Goal: Task Accomplishment & Management: Manage account settings

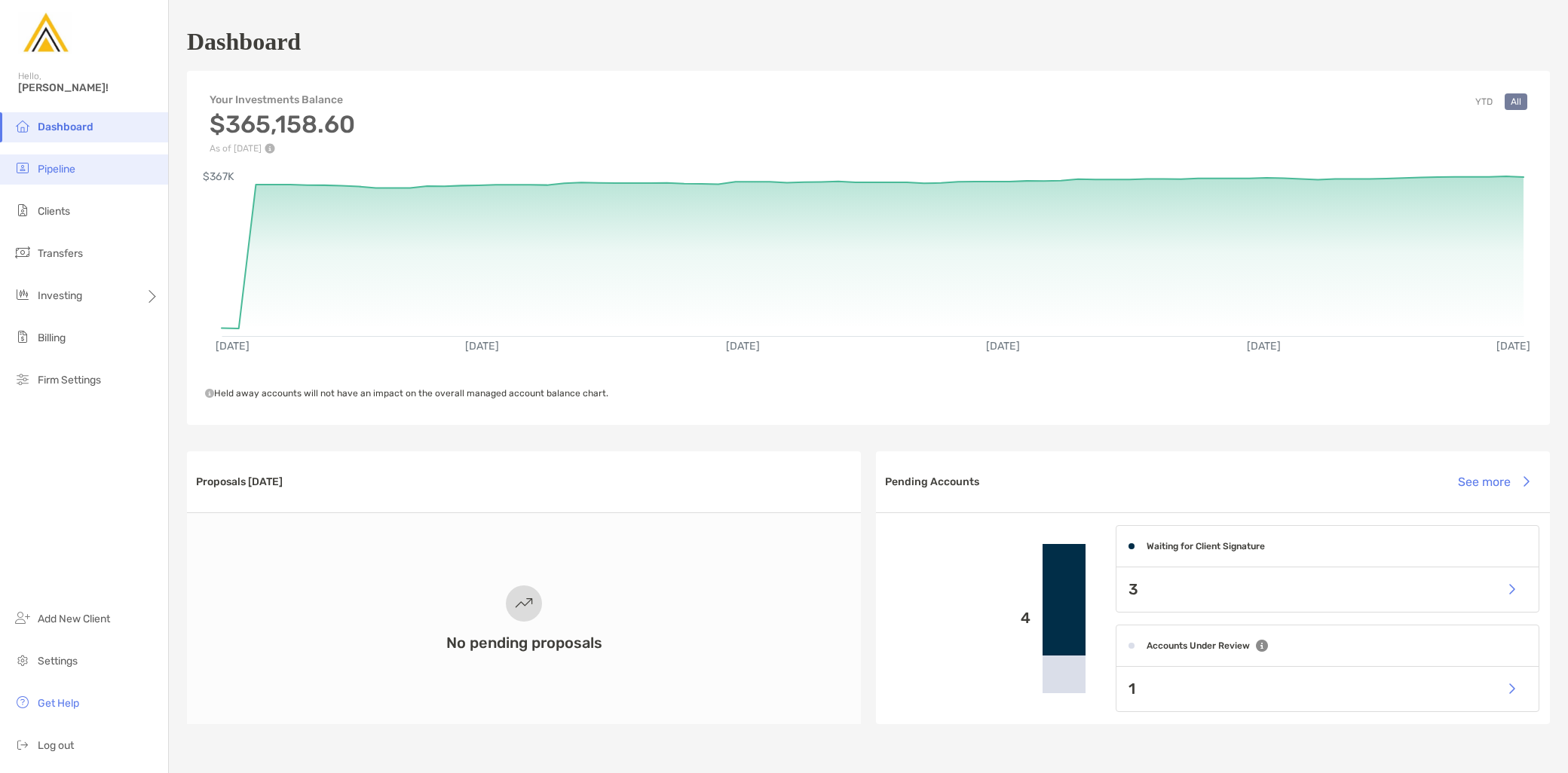
click at [99, 175] on li "Pipeline" at bounding box center [83, 170] width 168 height 30
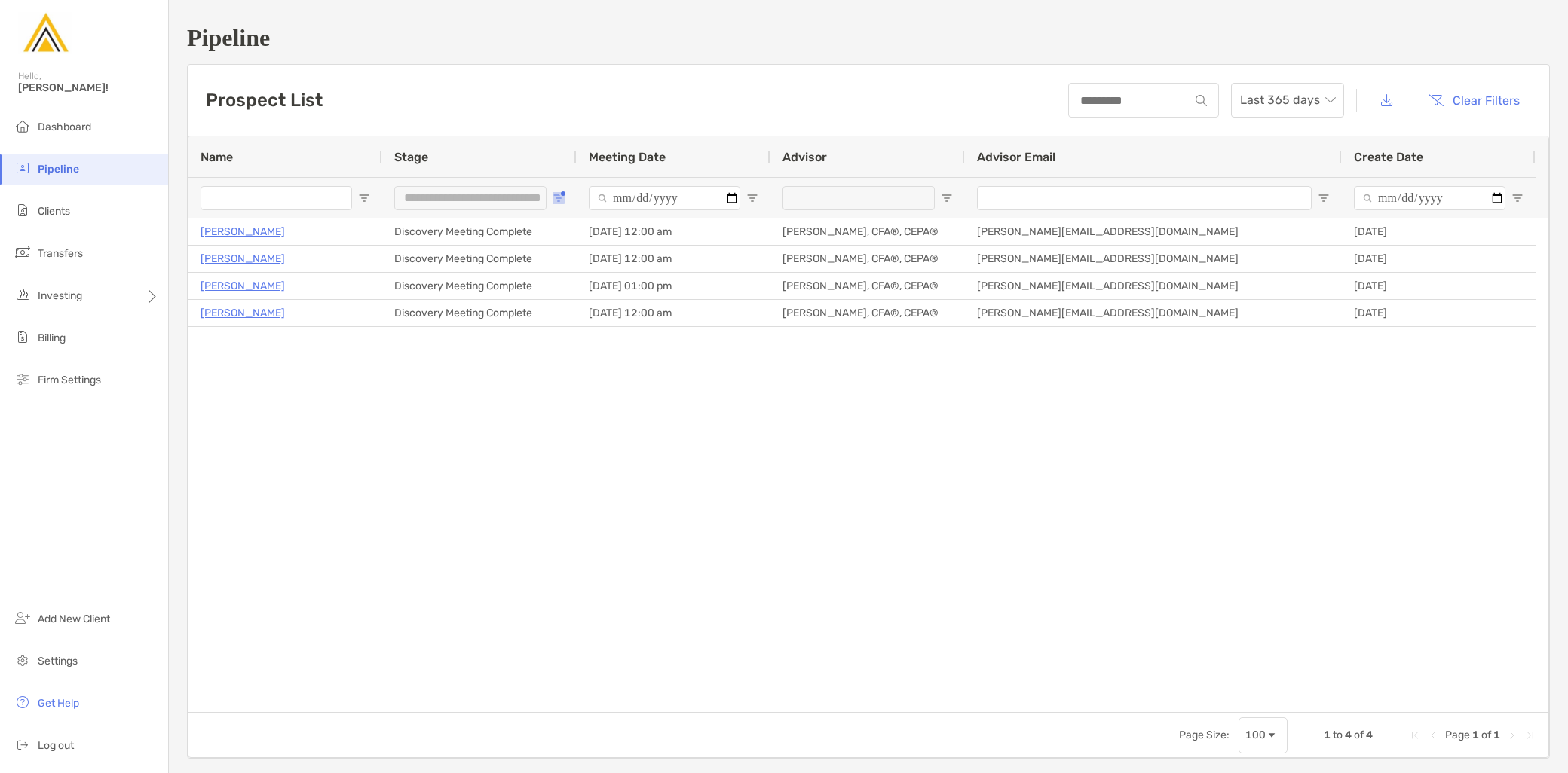
click at [560, 194] on span "Open Filter Menu" at bounding box center [559, 199] width 12 height 12
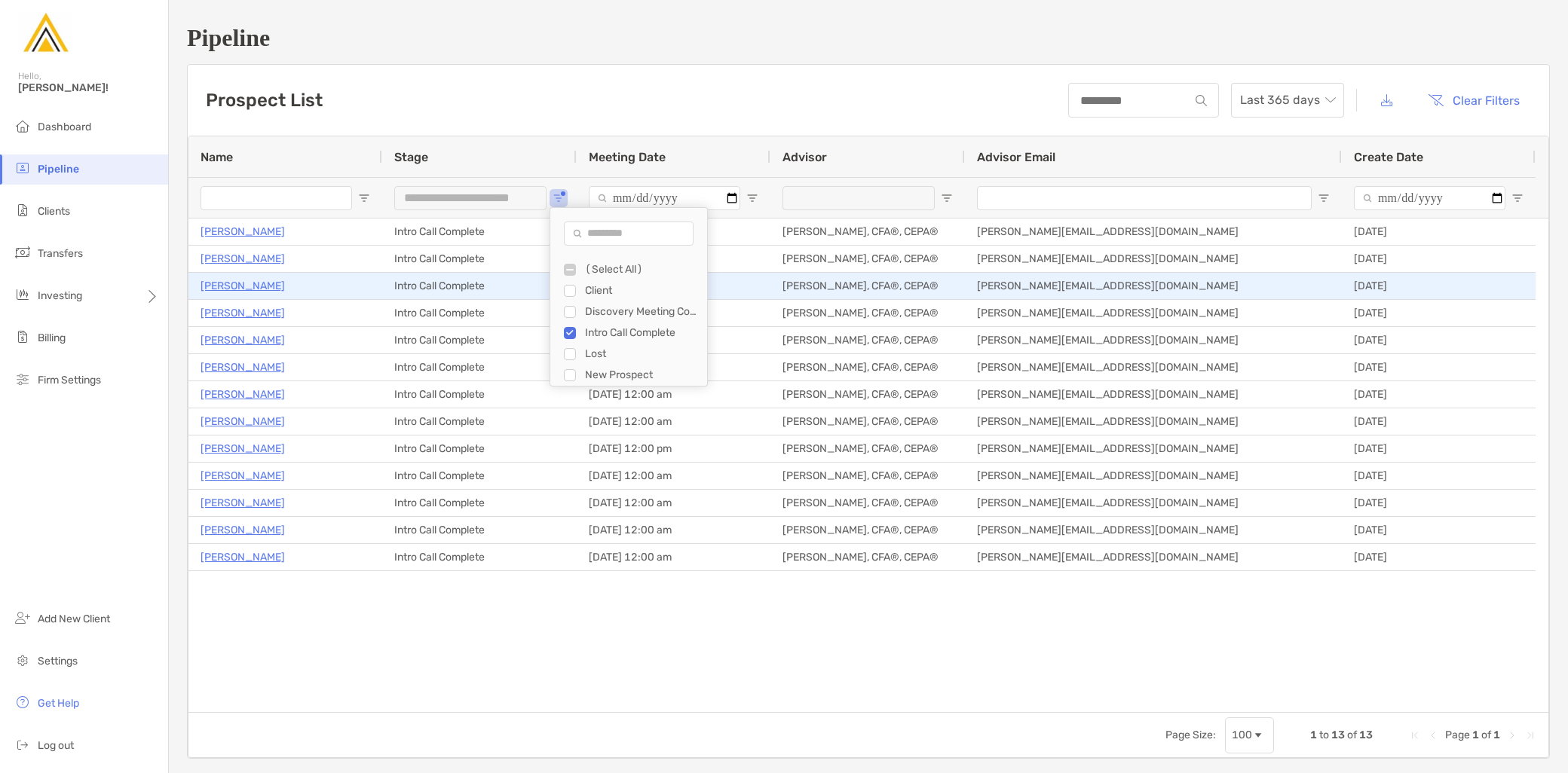
click at [238, 284] on p "Amit Roy" at bounding box center [243, 285] width 84 height 18
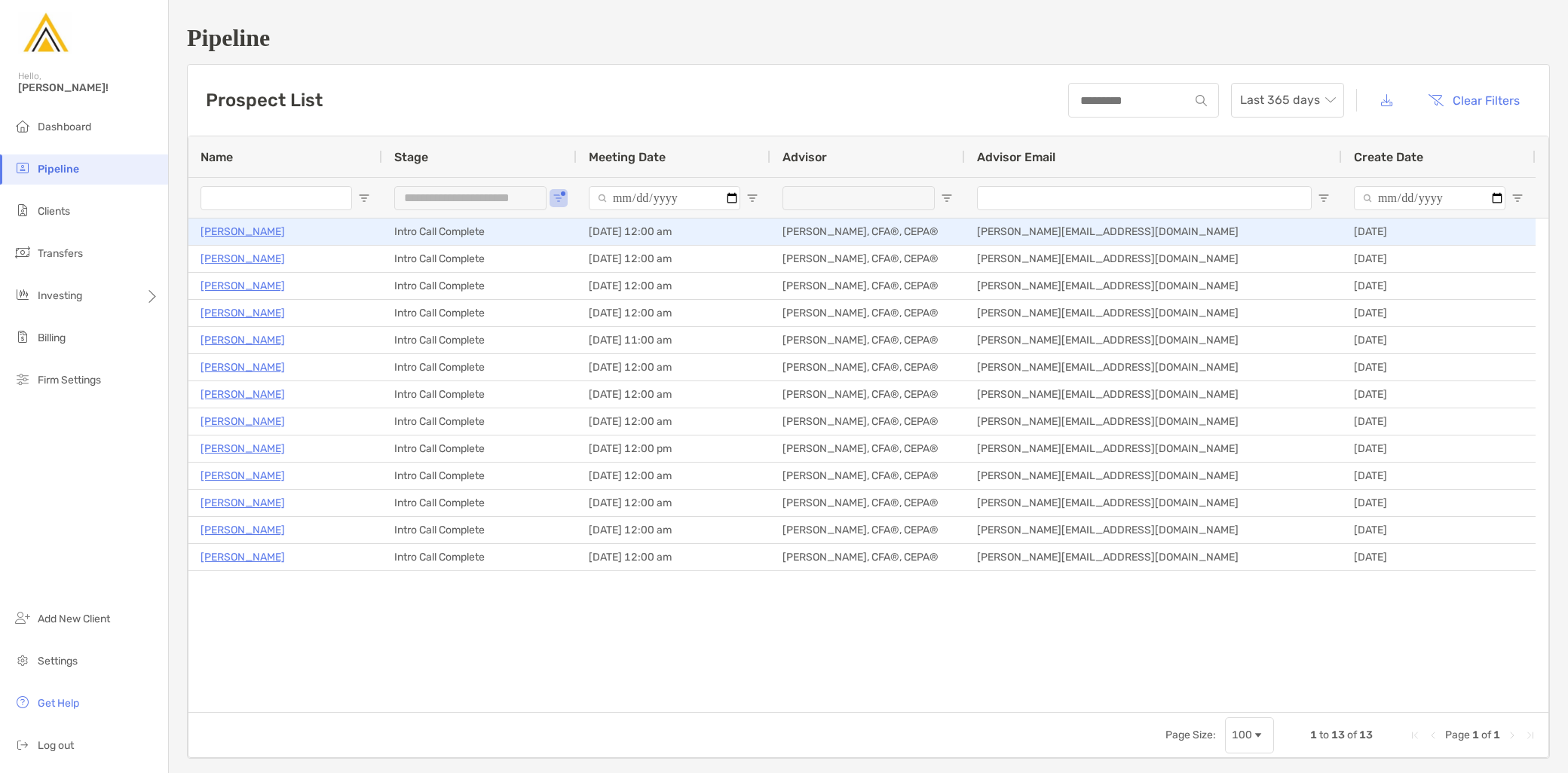
click at [252, 236] on p "Kristina Shiroka" at bounding box center [243, 231] width 84 height 18
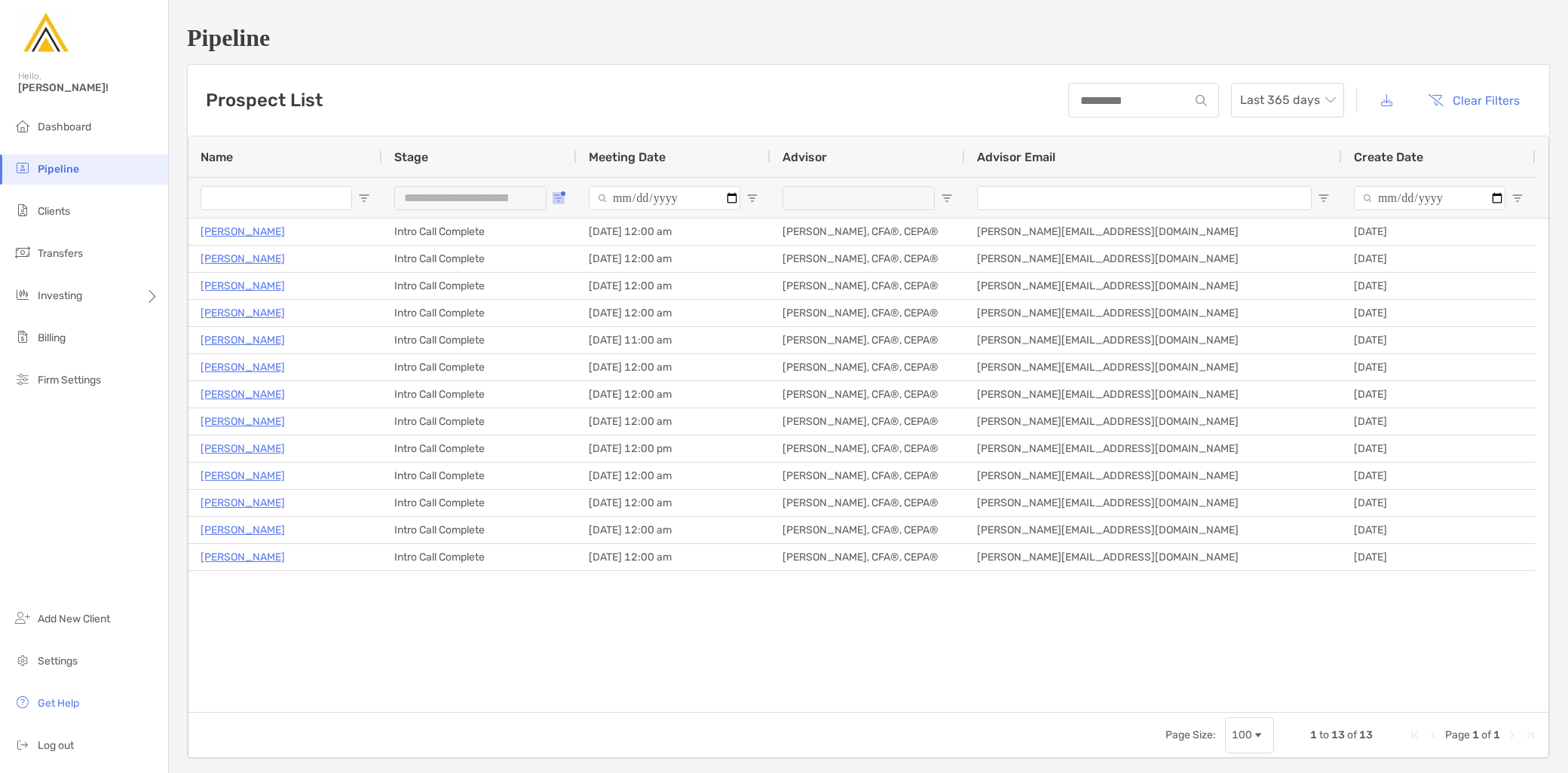
click at [553, 196] on button "Open Filter Menu" at bounding box center [559, 199] width 12 height 12
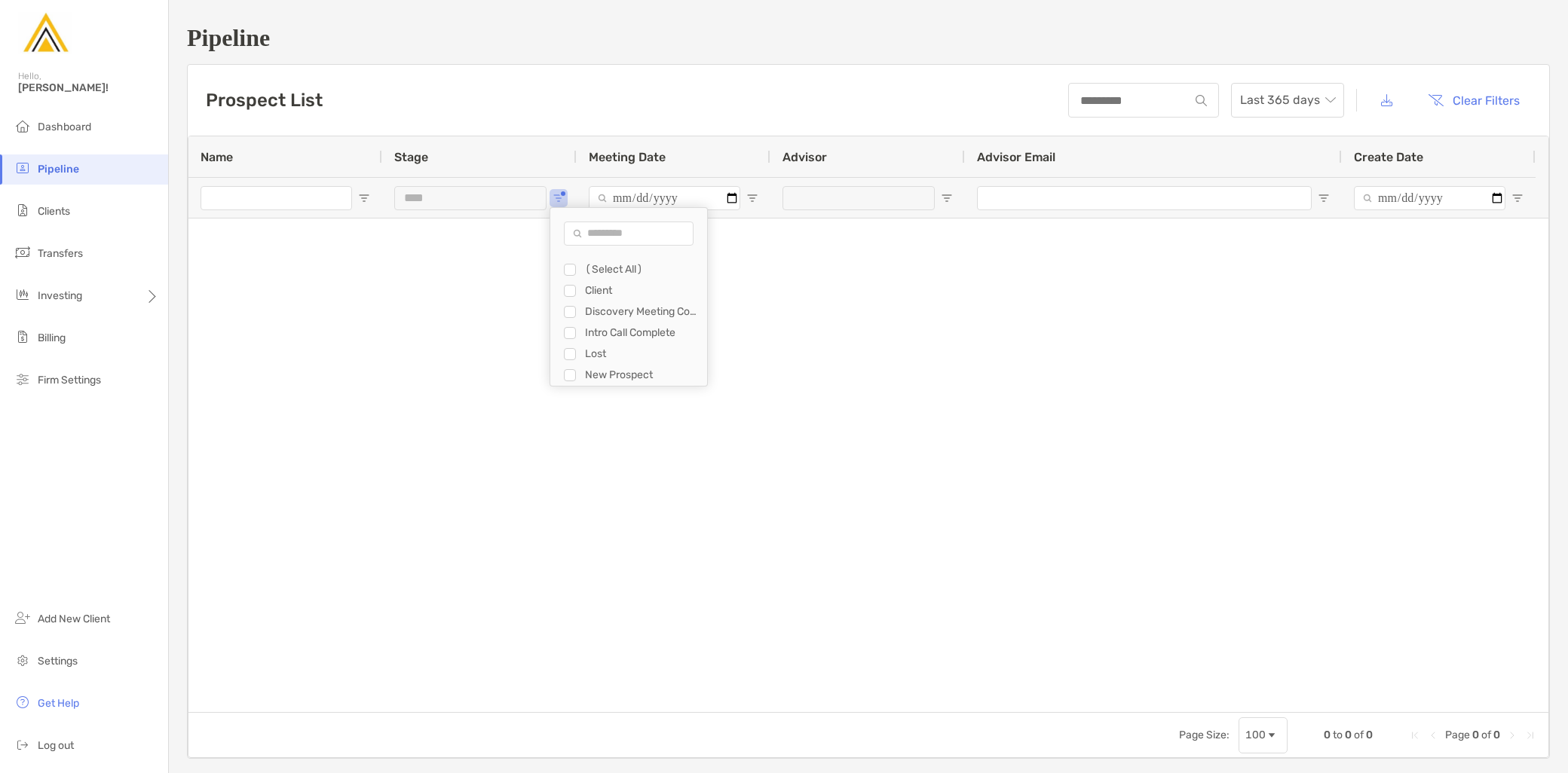
click at [569, 380] on div "(Select All) Client Discovery Meeting Complete Intro Call Complete Lost New Pro…" at bounding box center [628, 322] width 156 height 126
type input "**********"
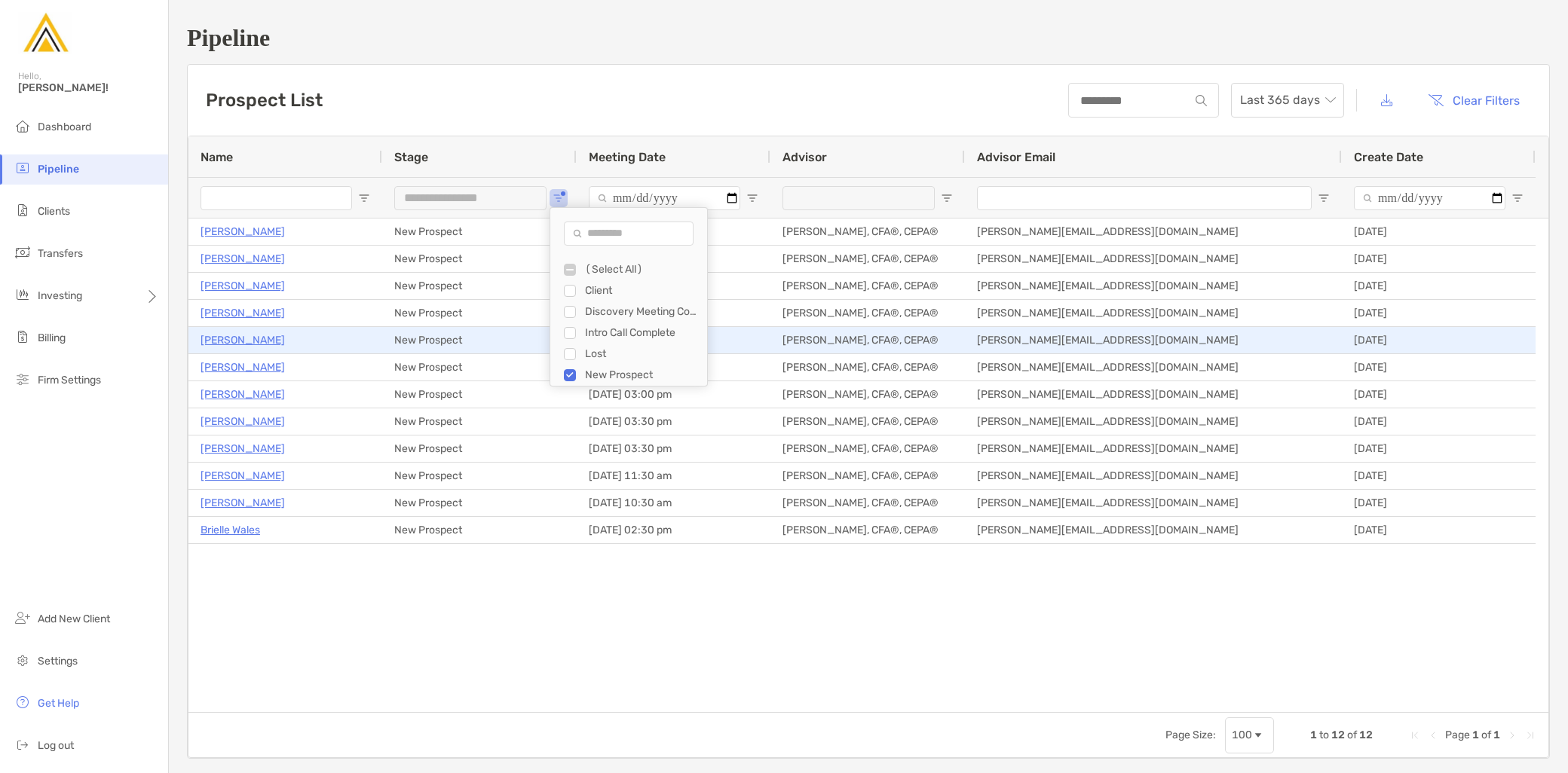
click at [234, 336] on p "Jeff Cerulli" at bounding box center [243, 340] width 84 height 18
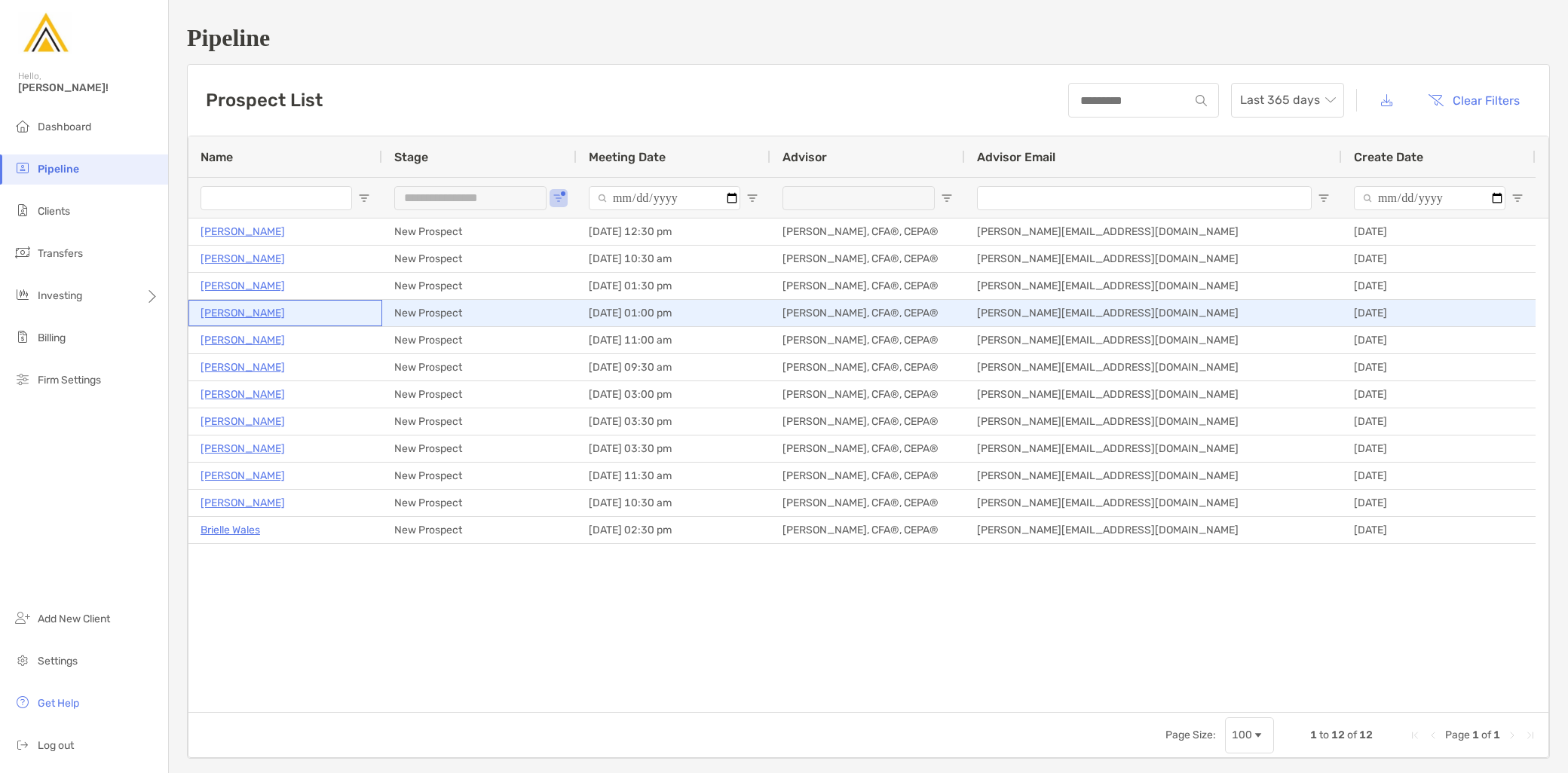
click at [244, 313] on p "Liam Golden" at bounding box center [243, 313] width 84 height 18
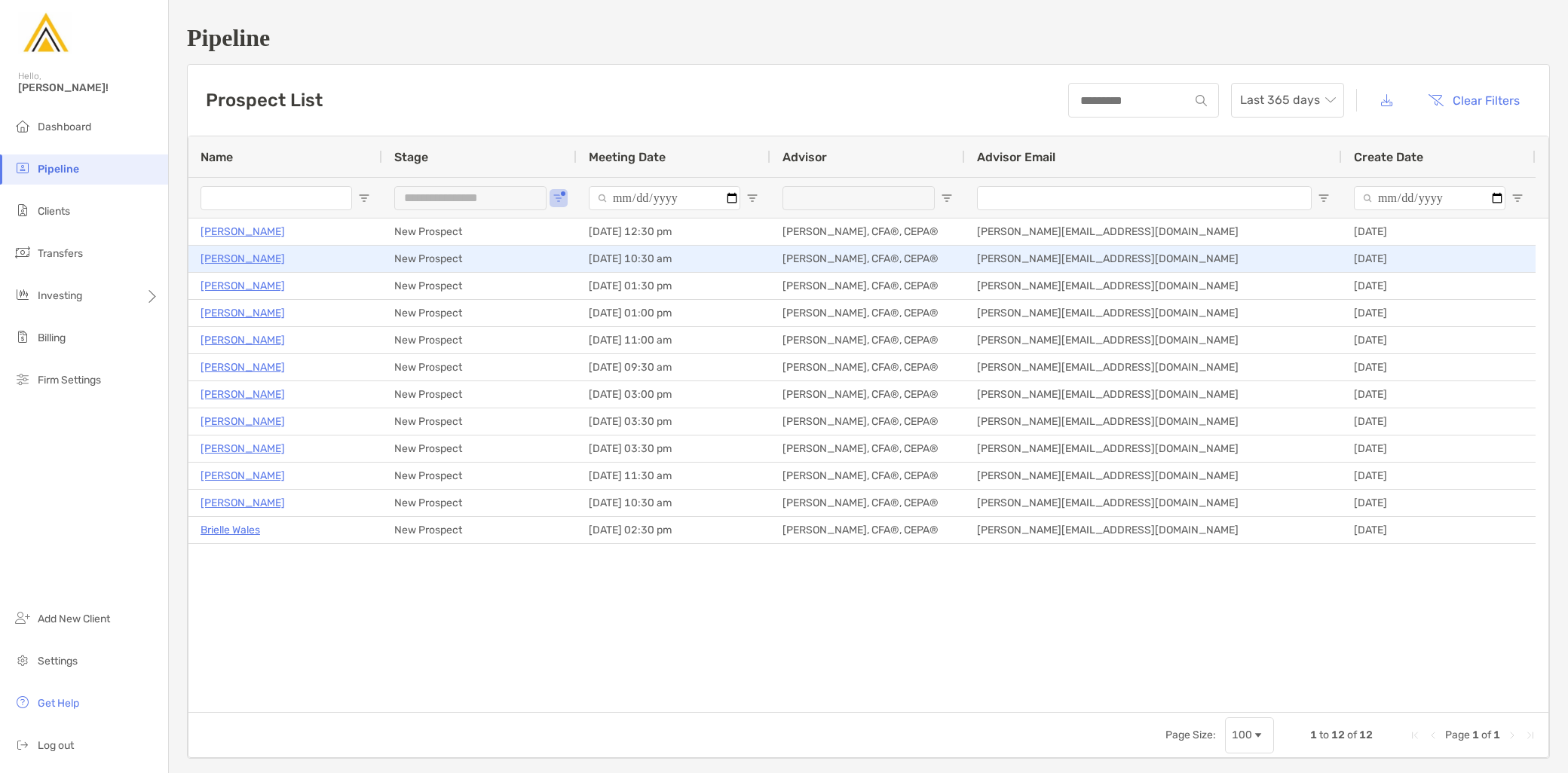
click at [258, 254] on p "Joseph Henrius" at bounding box center [243, 258] width 84 height 18
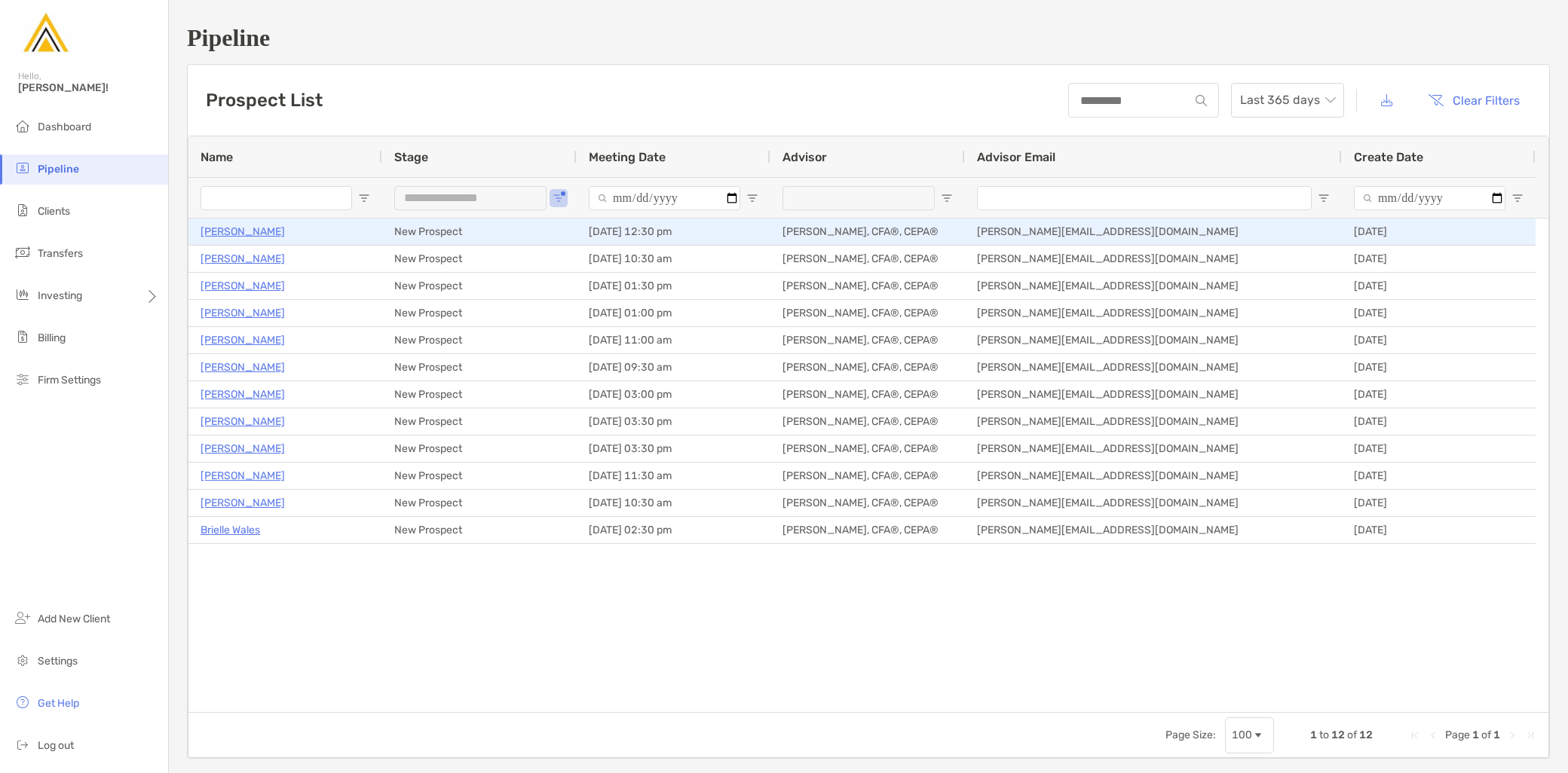
click at [268, 231] on p "[PERSON_NAME]" at bounding box center [243, 231] width 84 height 18
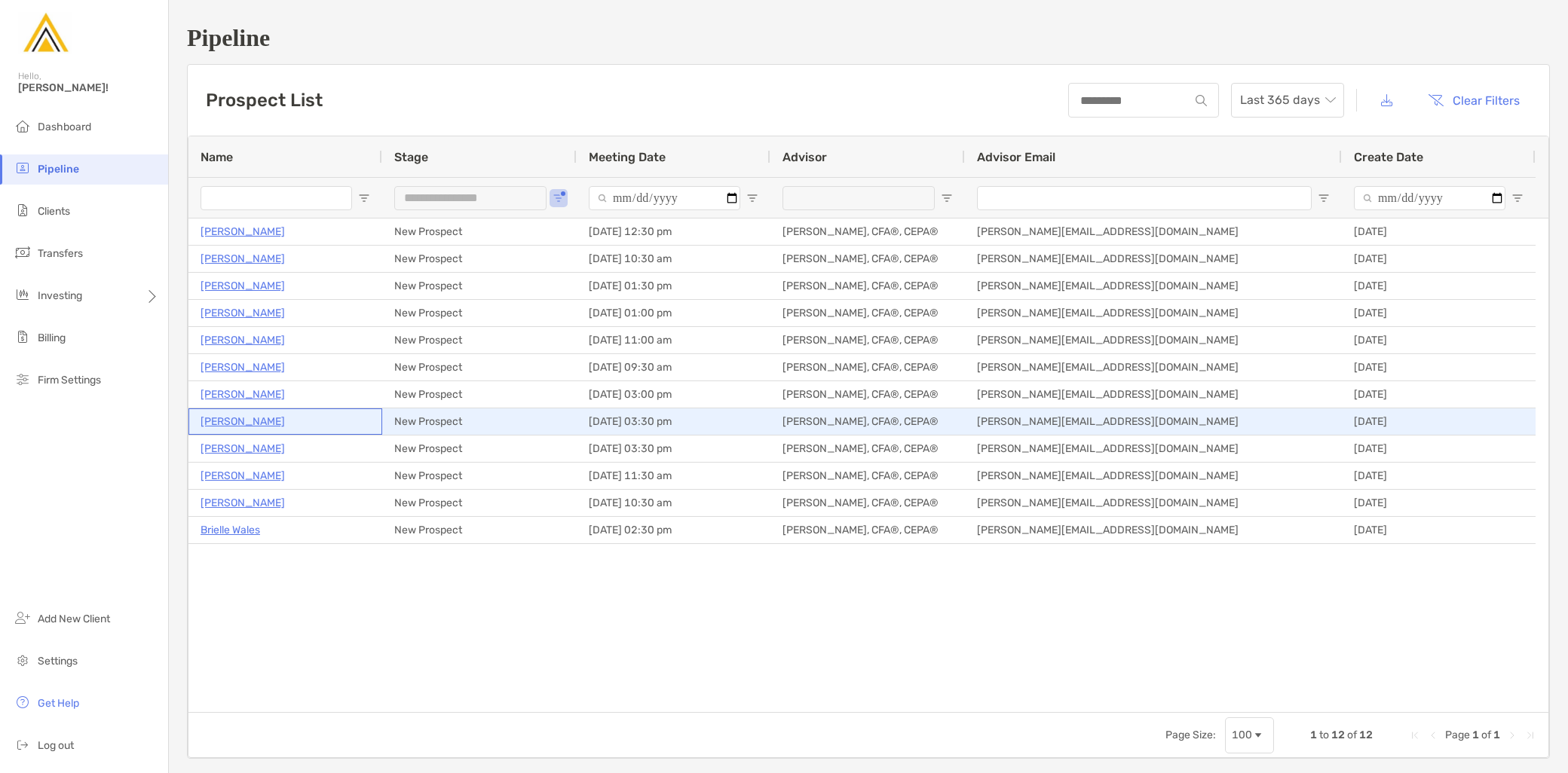
click at [243, 417] on p "Marianne Ryan" at bounding box center [243, 421] width 84 height 18
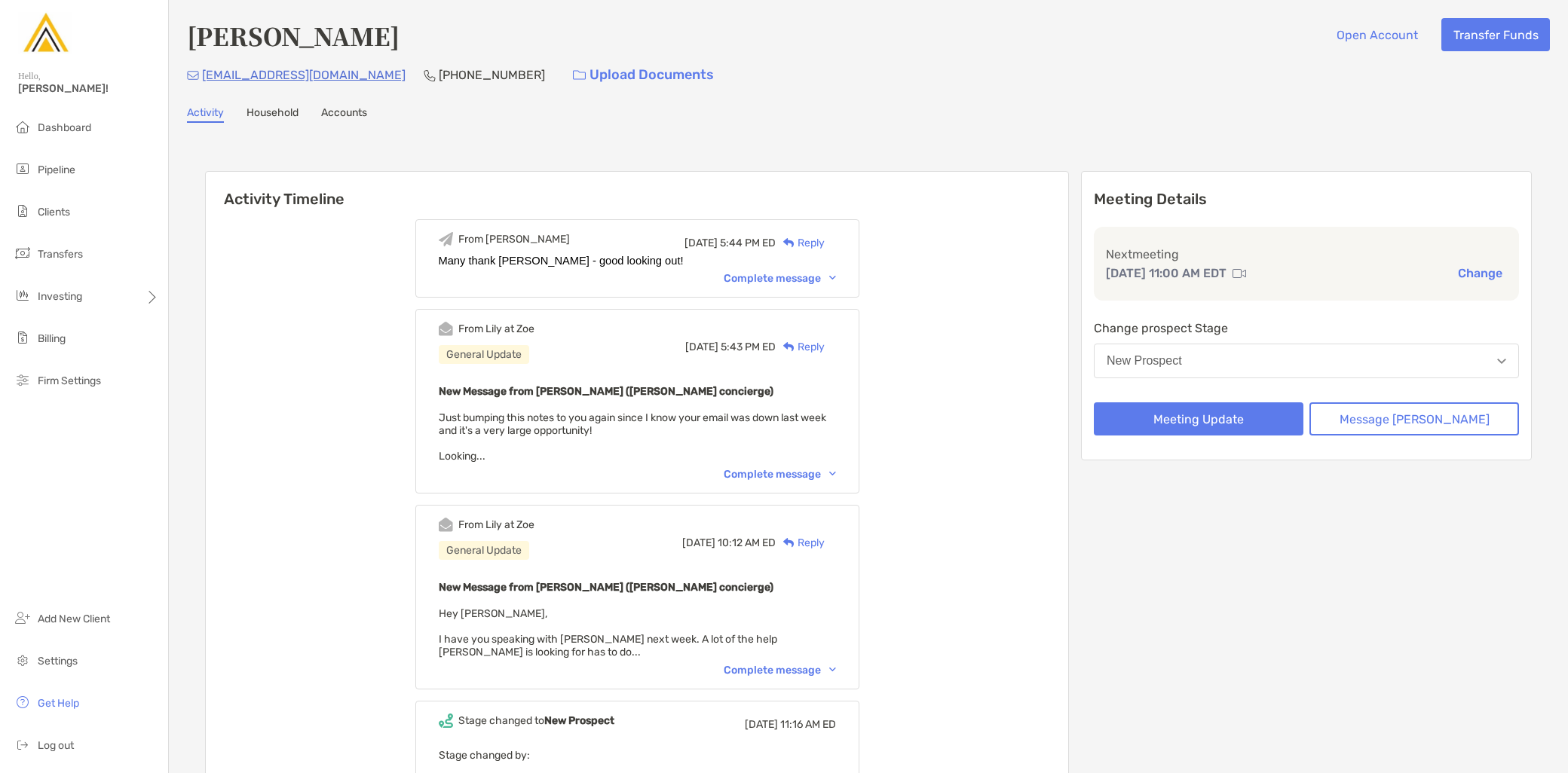
click at [782, 473] on div "Complete message" at bounding box center [780, 474] width 113 height 13
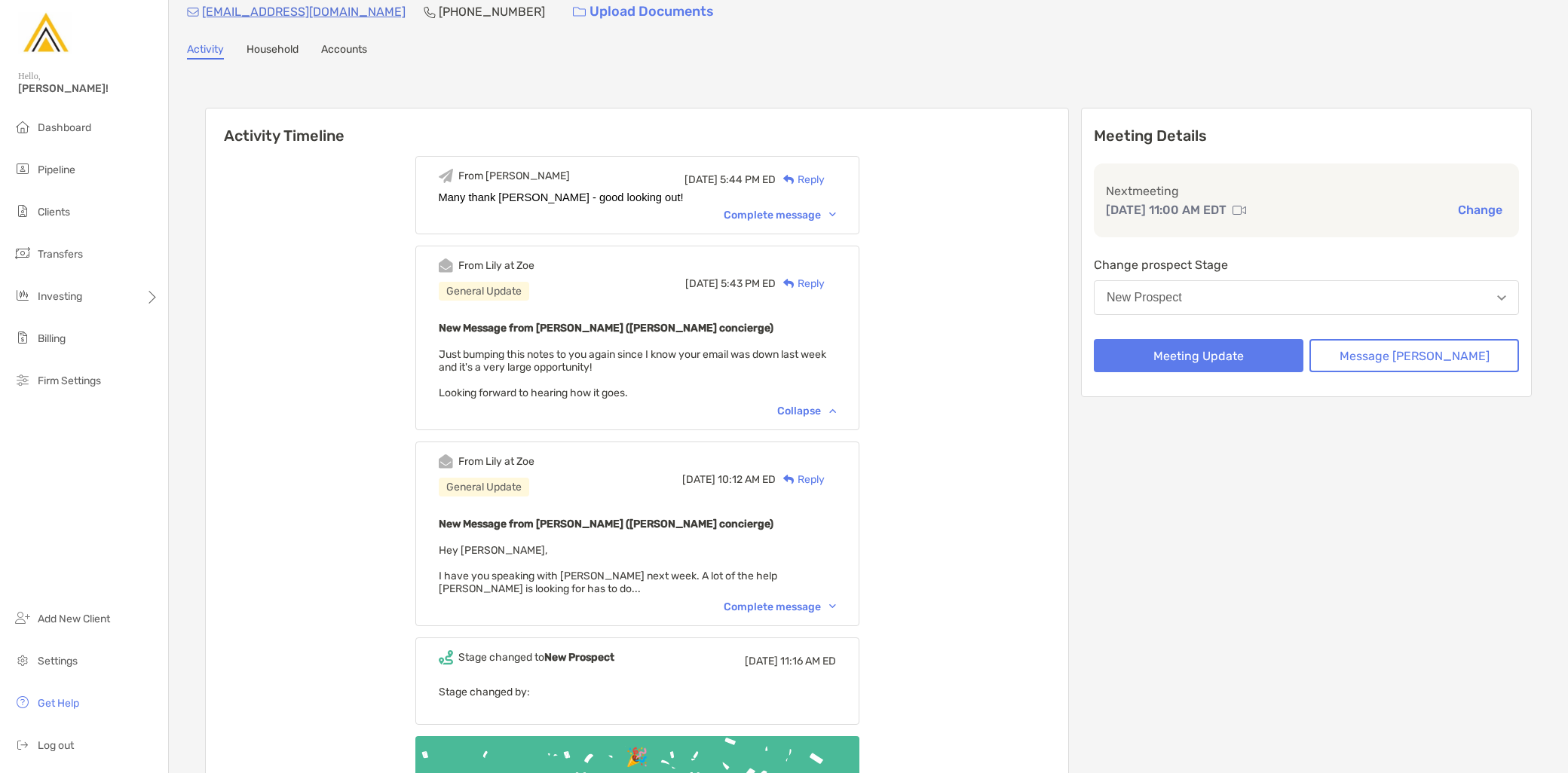
scroll to position [167, 0]
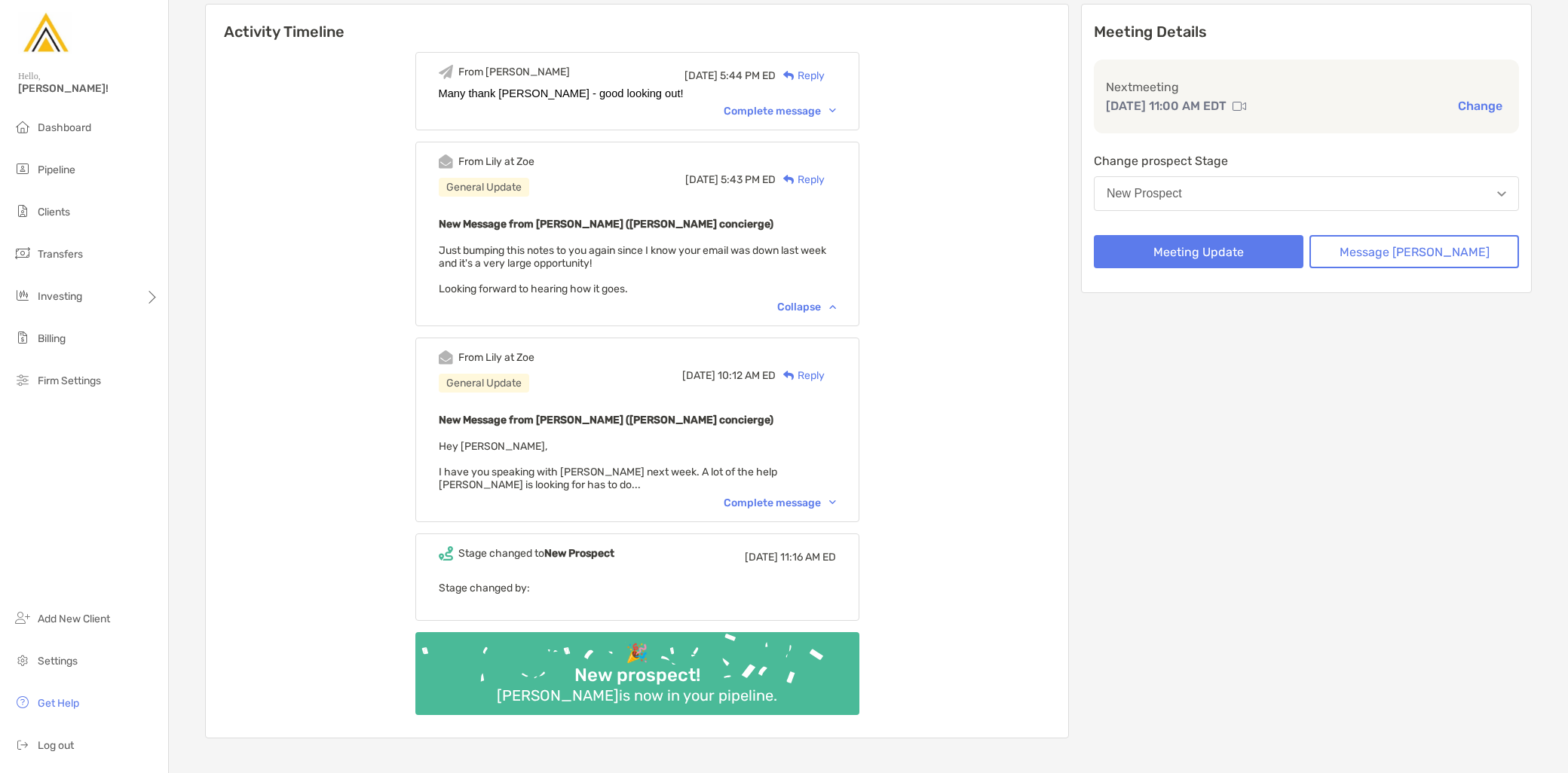
click at [781, 507] on div "From Lily at Zoe General Update Thu, Oct 2 10:12 AM ED Reply New Message from L…" at bounding box center [637, 430] width 444 height 184
click at [775, 497] on div "Complete message" at bounding box center [780, 502] width 113 height 13
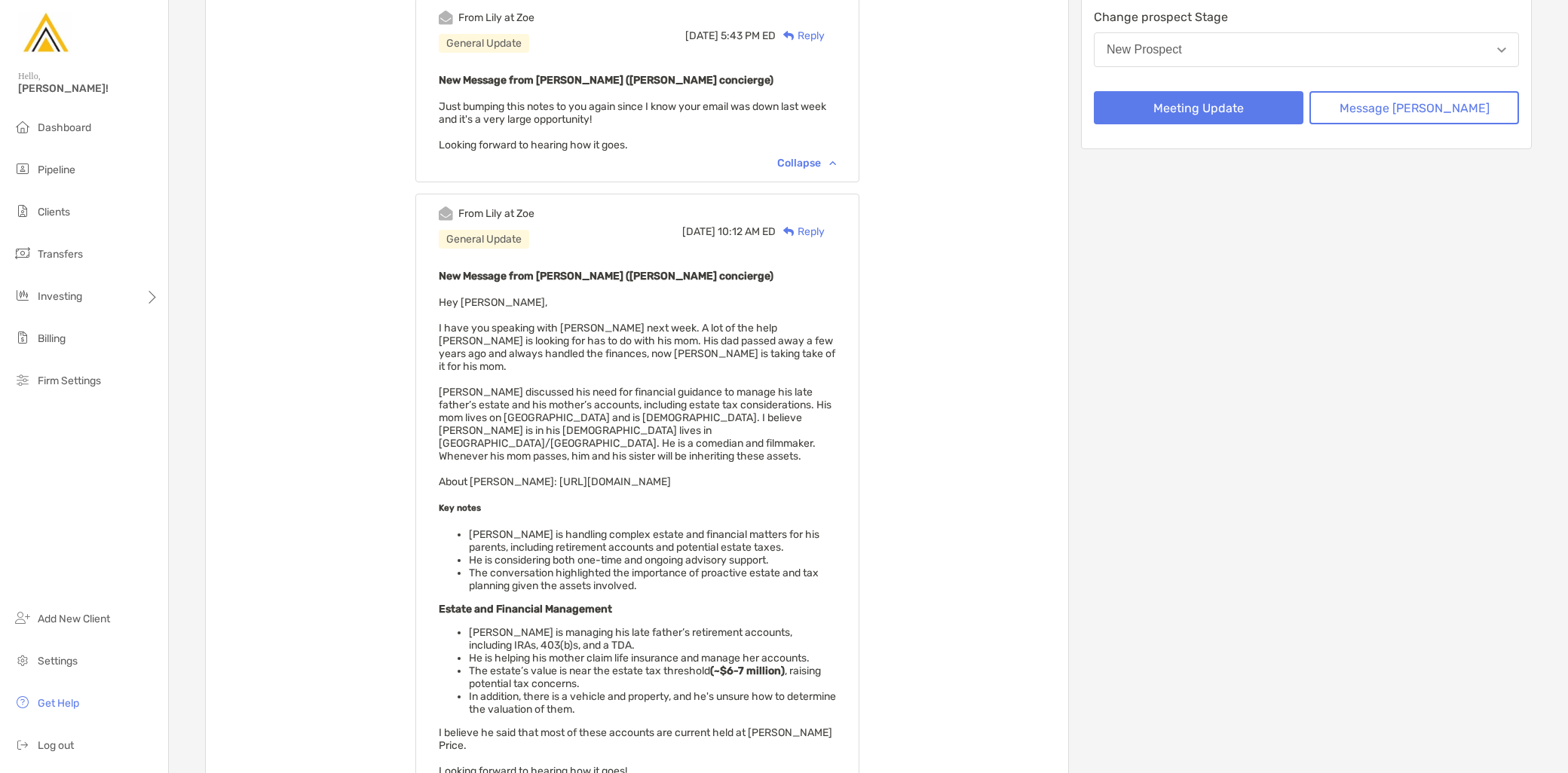
scroll to position [335, 0]
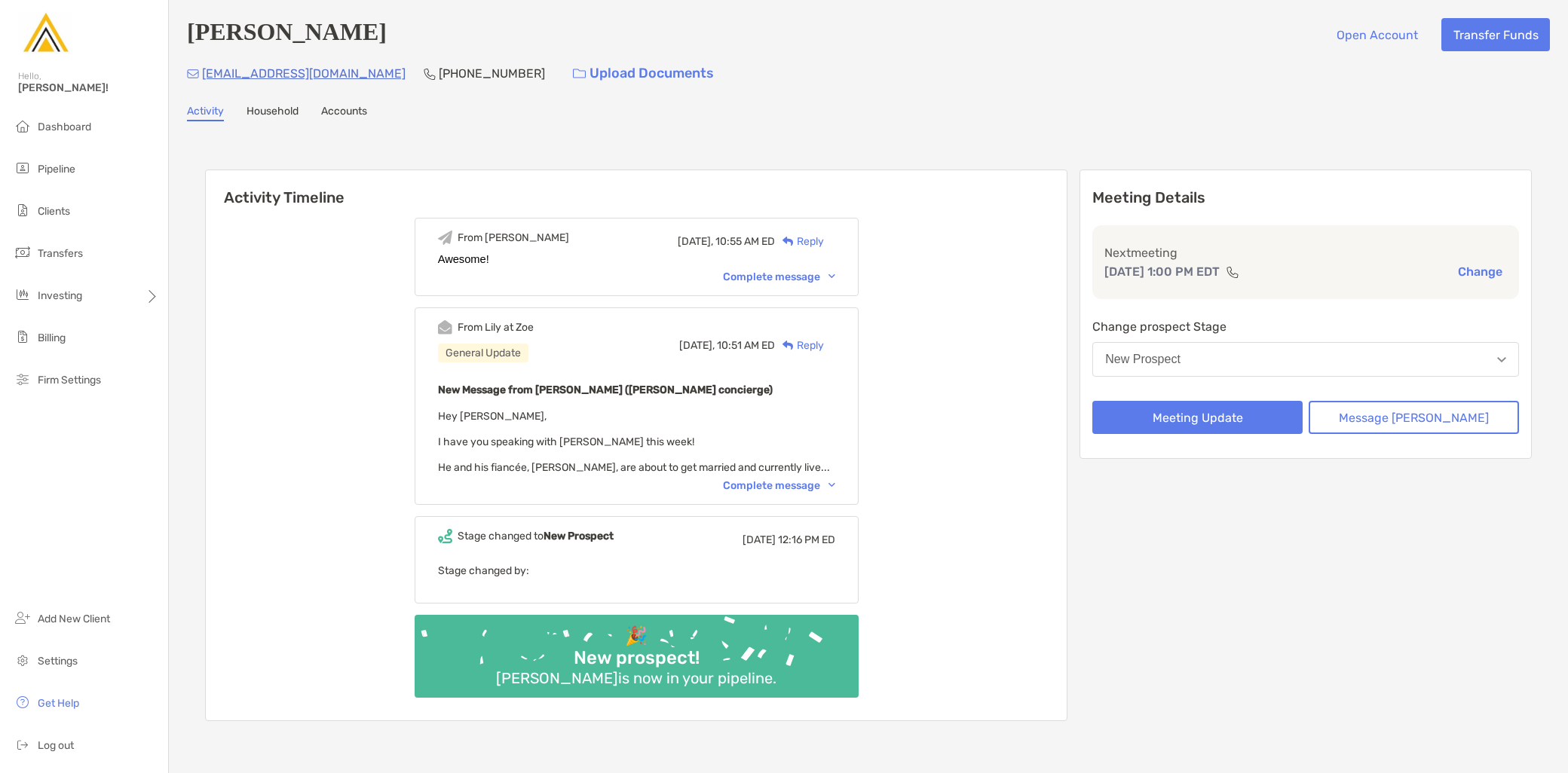
click at [808, 487] on div "Complete message" at bounding box center [780, 486] width 113 height 13
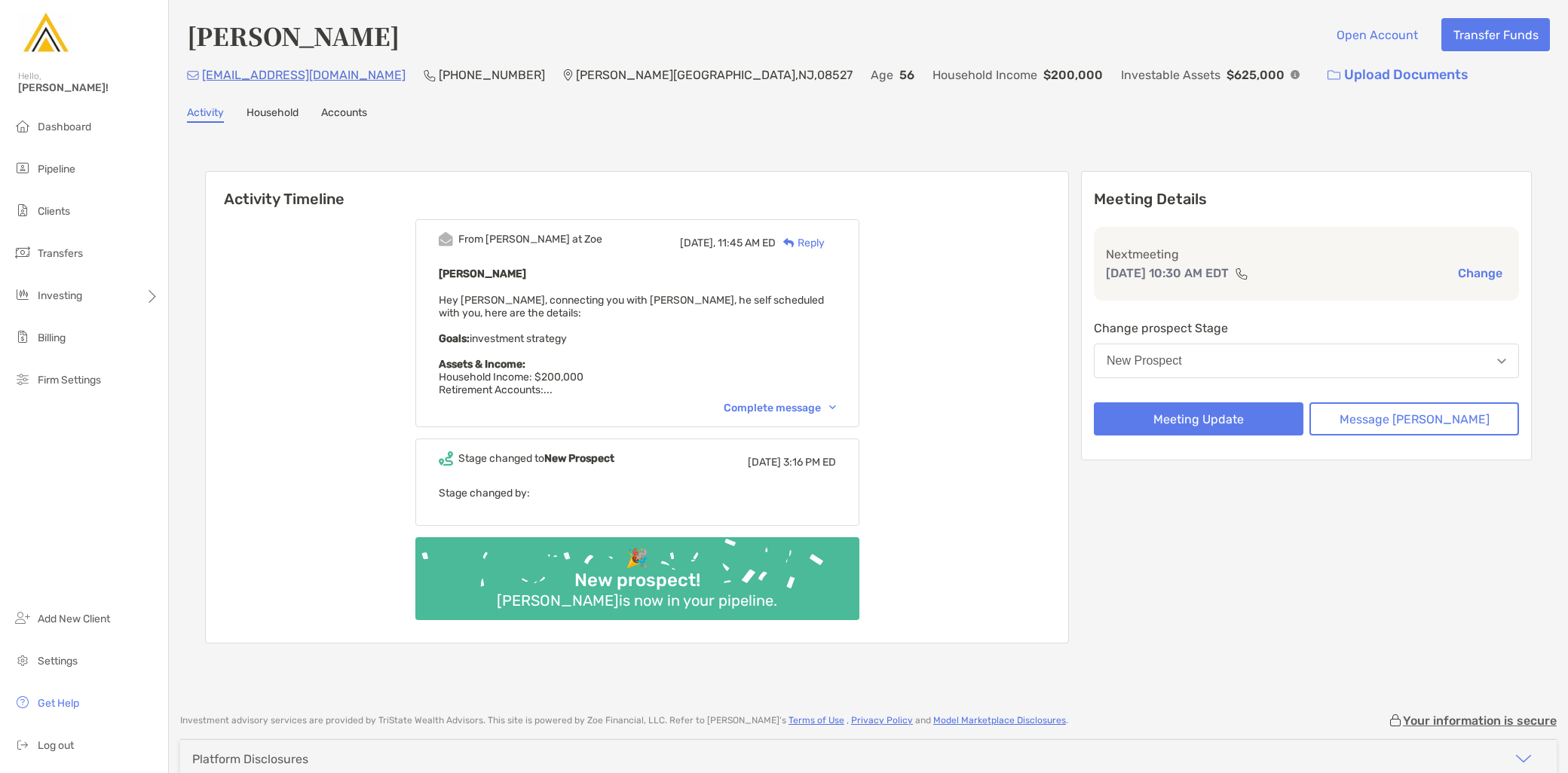
click at [767, 405] on div "Complete message" at bounding box center [780, 408] width 113 height 13
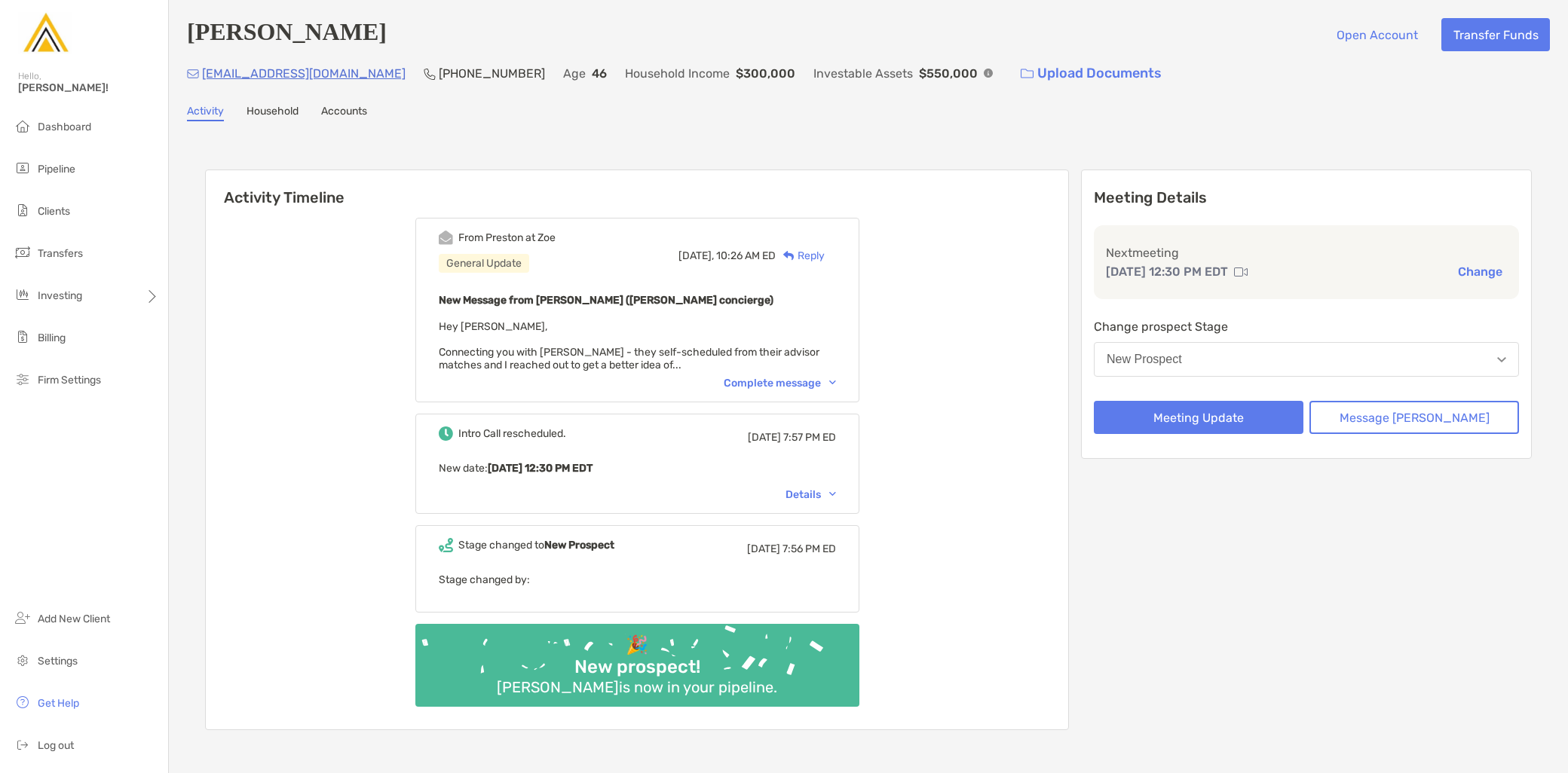
click at [784, 382] on div "Complete message" at bounding box center [780, 383] width 113 height 13
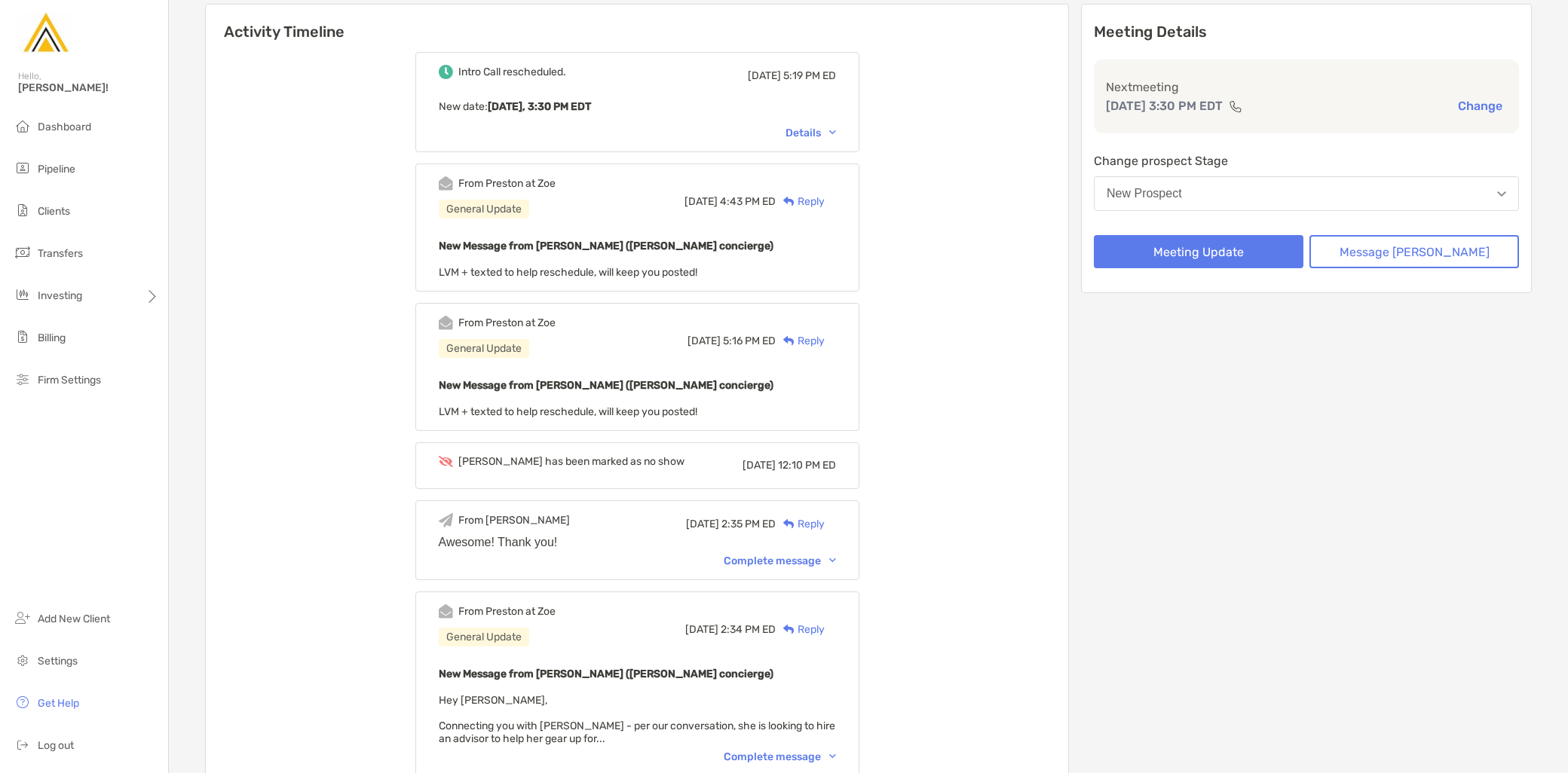
scroll to position [335, 0]
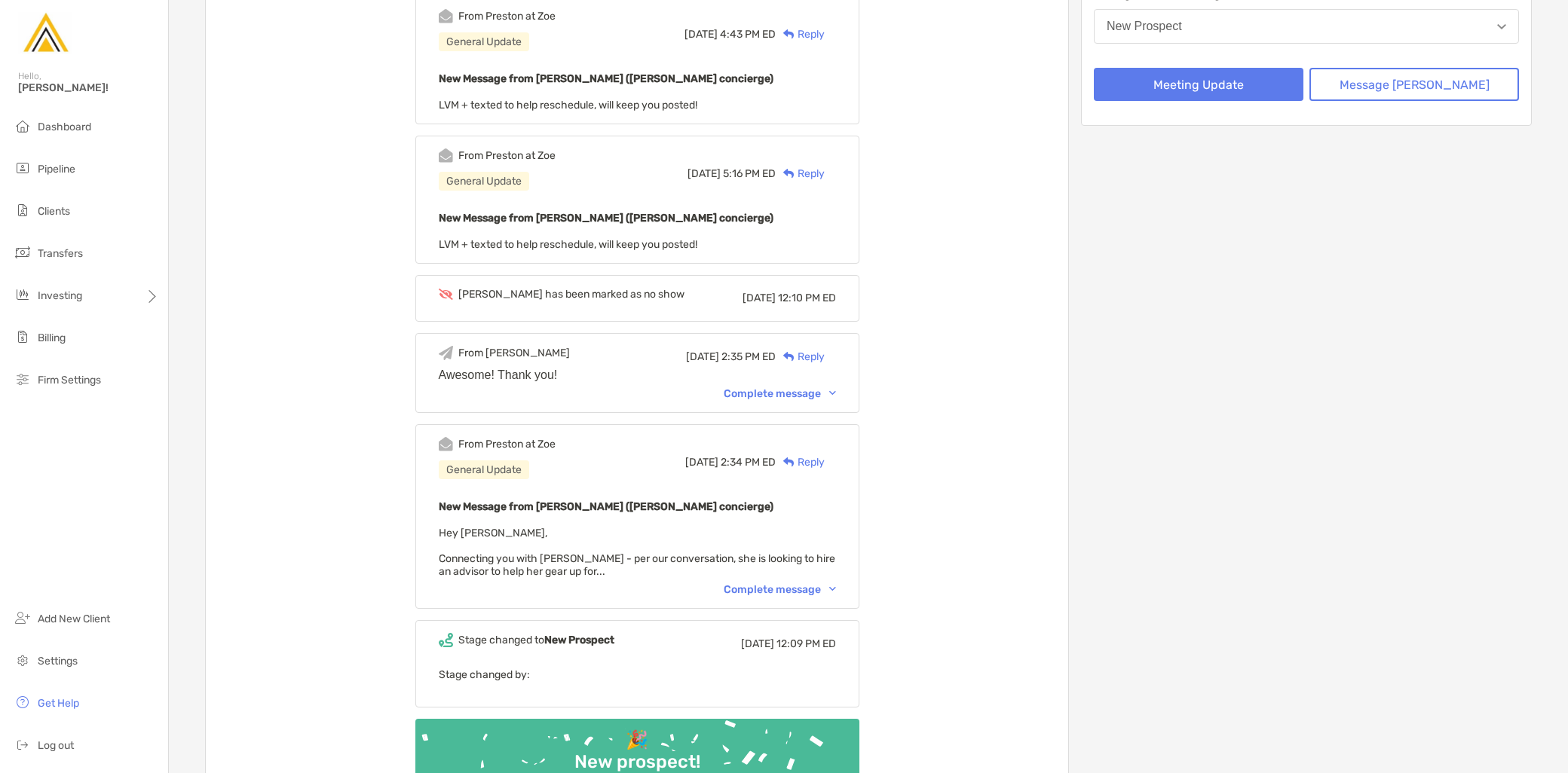
click at [802, 585] on div "Complete message" at bounding box center [780, 589] width 113 height 13
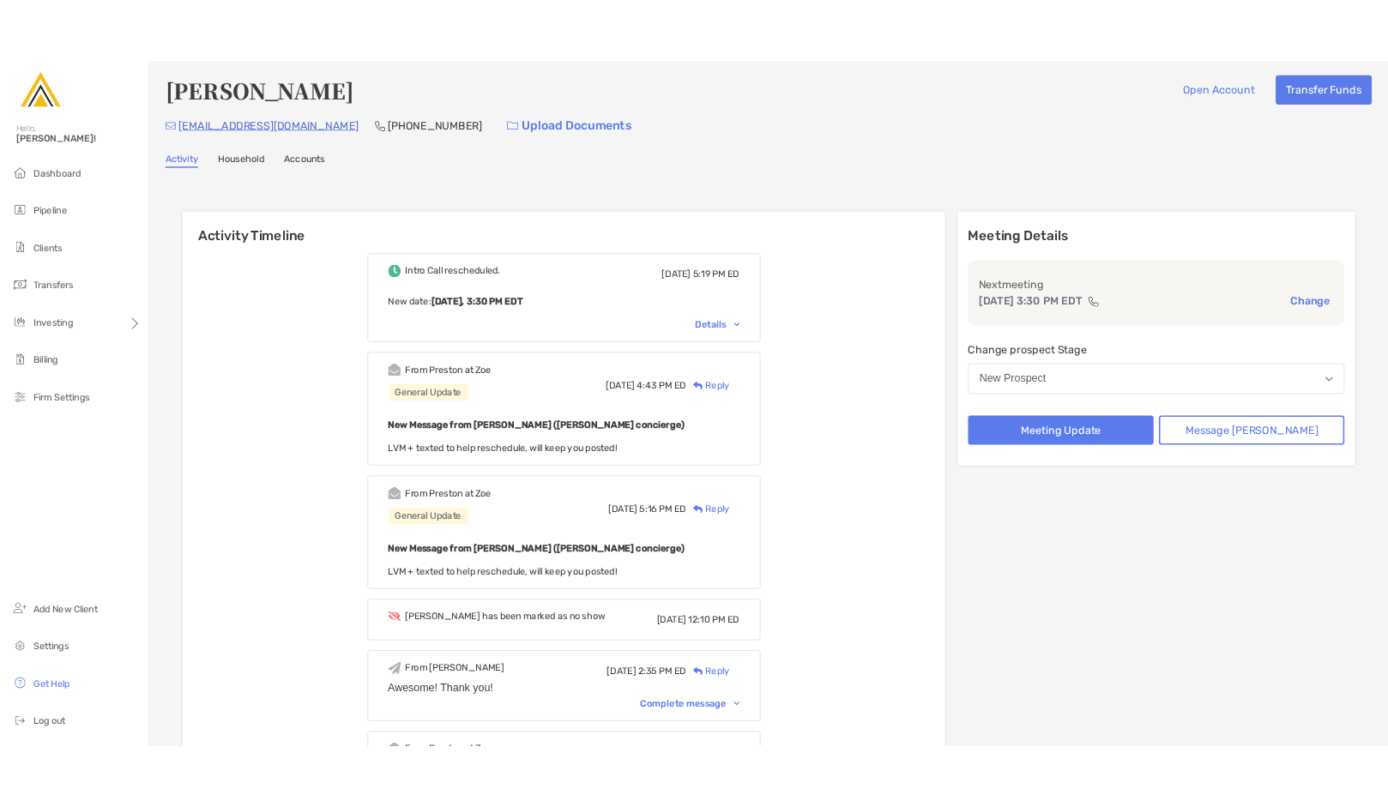
scroll to position [0, 0]
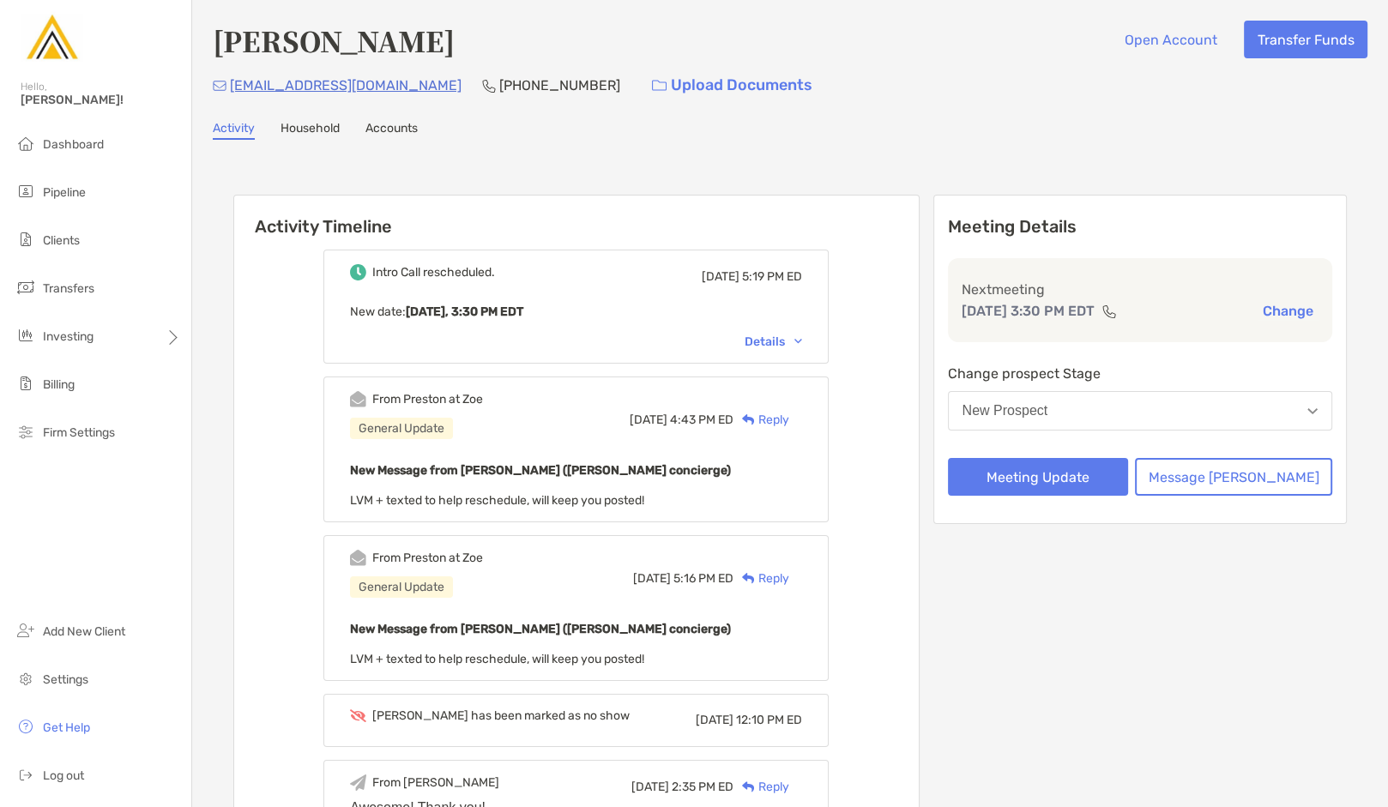
click at [1259, 406] on button "New Prospect" at bounding box center [1140, 410] width 385 height 39
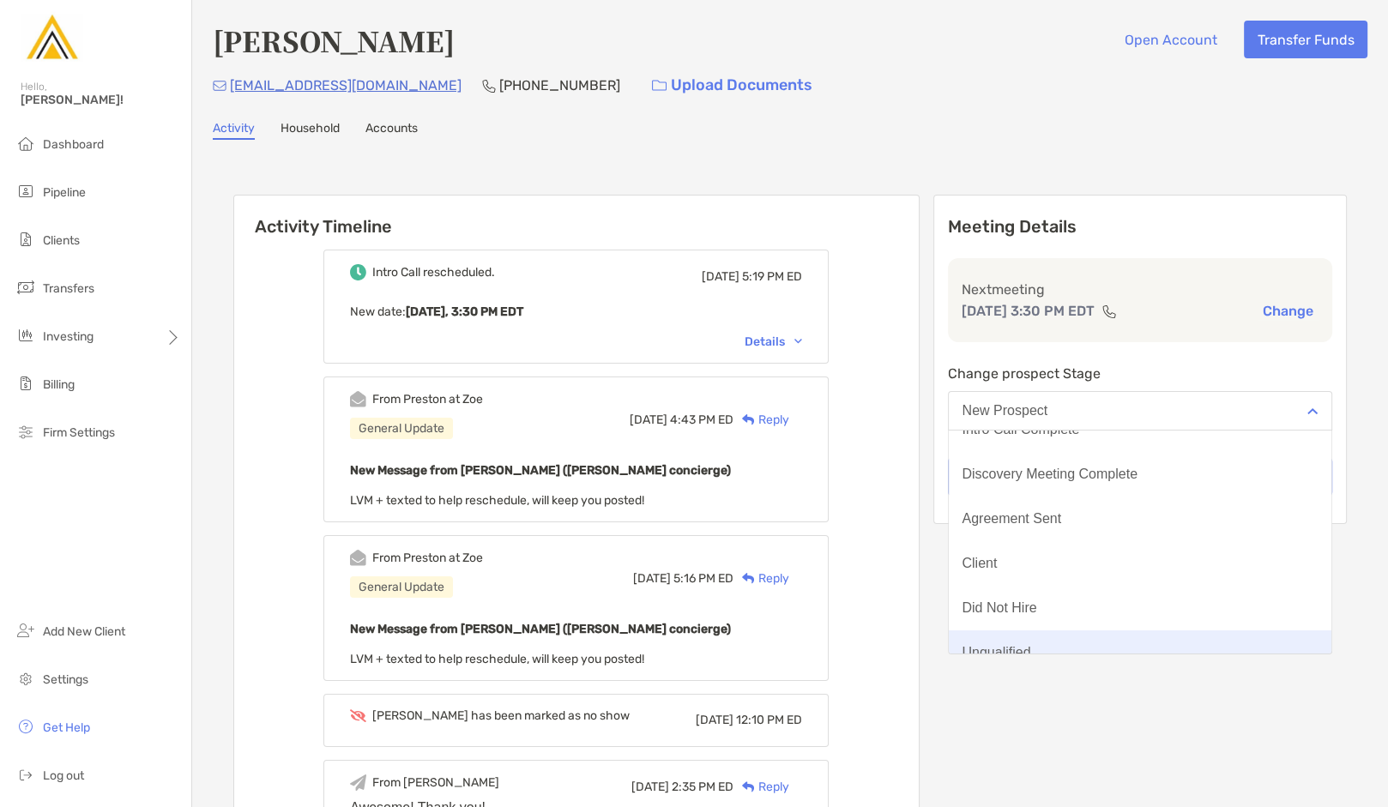
scroll to position [133, 0]
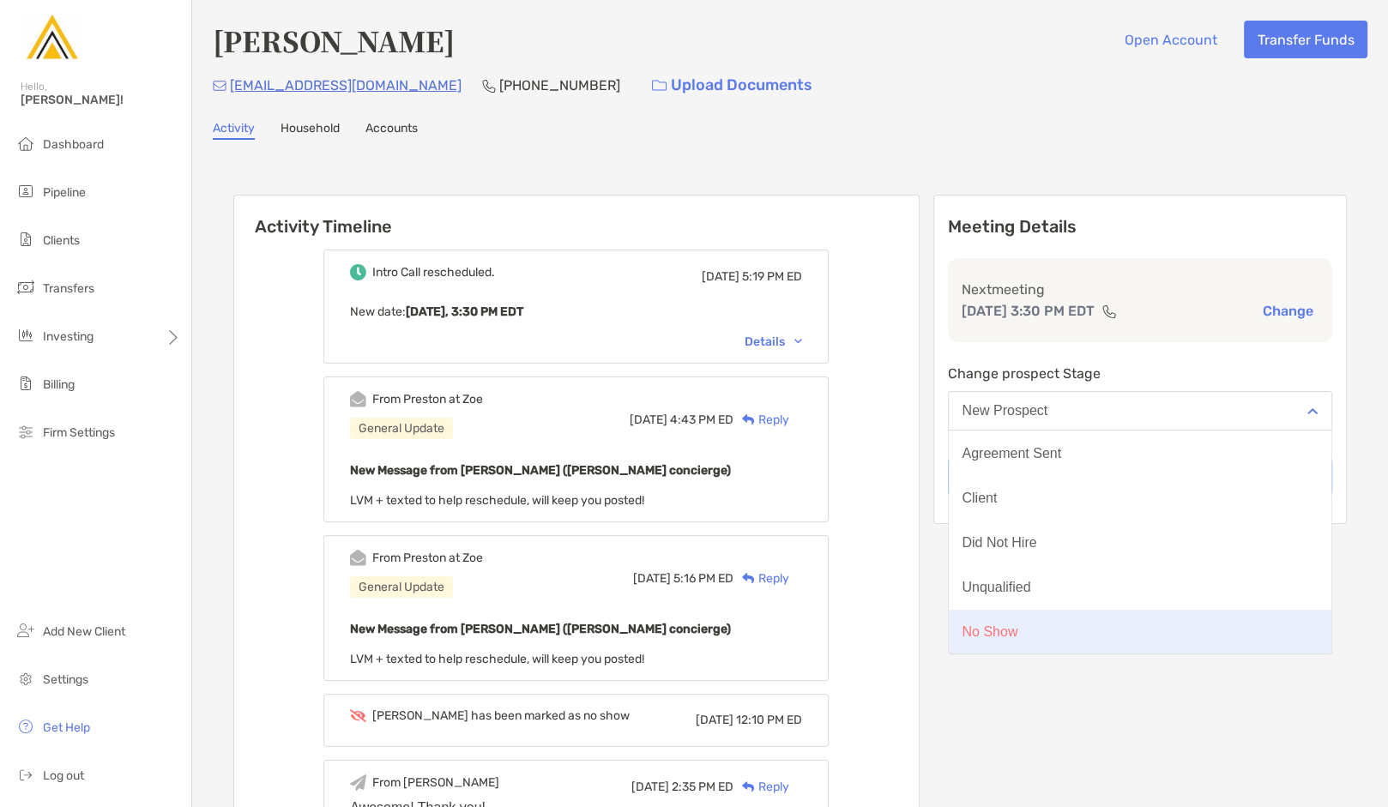
click at [1108, 625] on button "No Show" at bounding box center [1140, 632] width 383 height 45
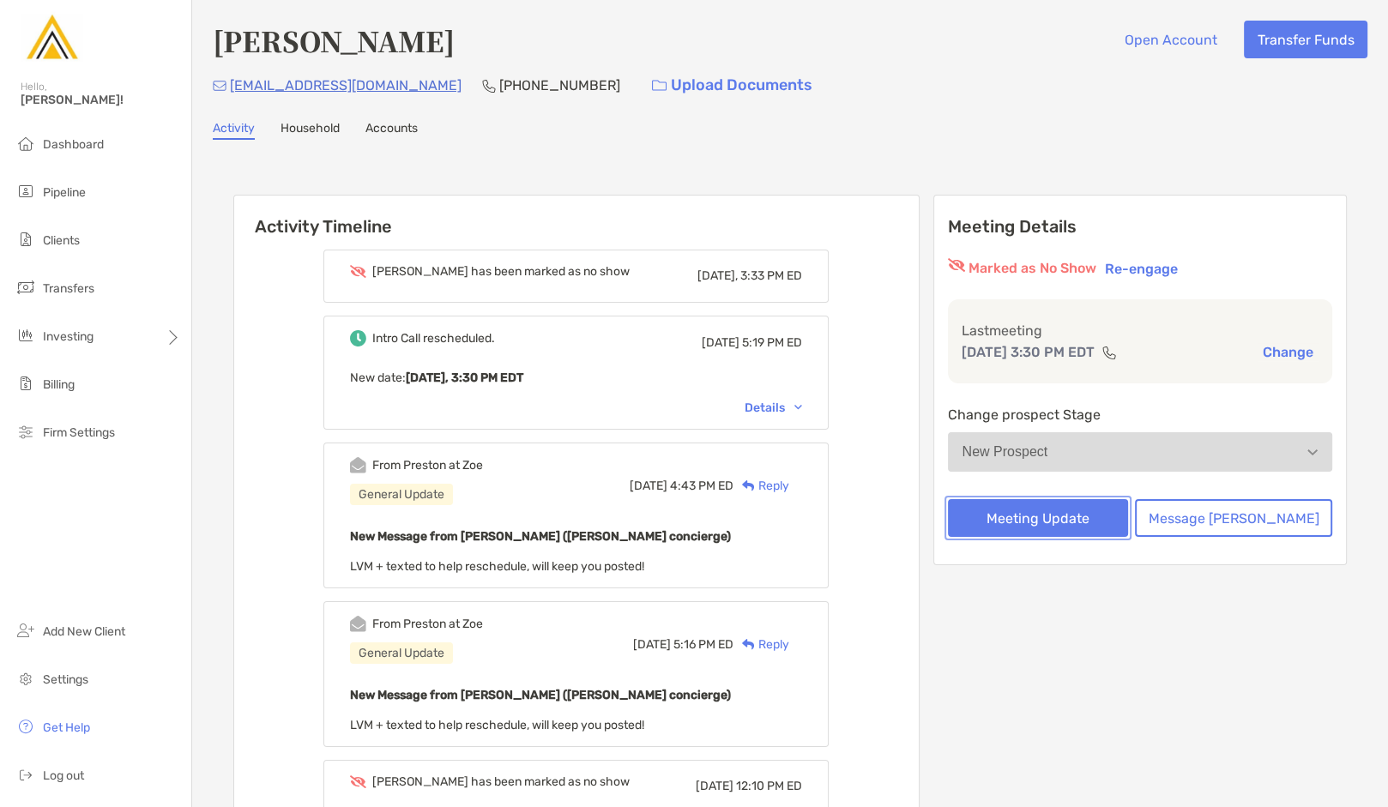
click at [1108, 527] on button "Meeting Update" at bounding box center [1038, 518] width 181 height 38
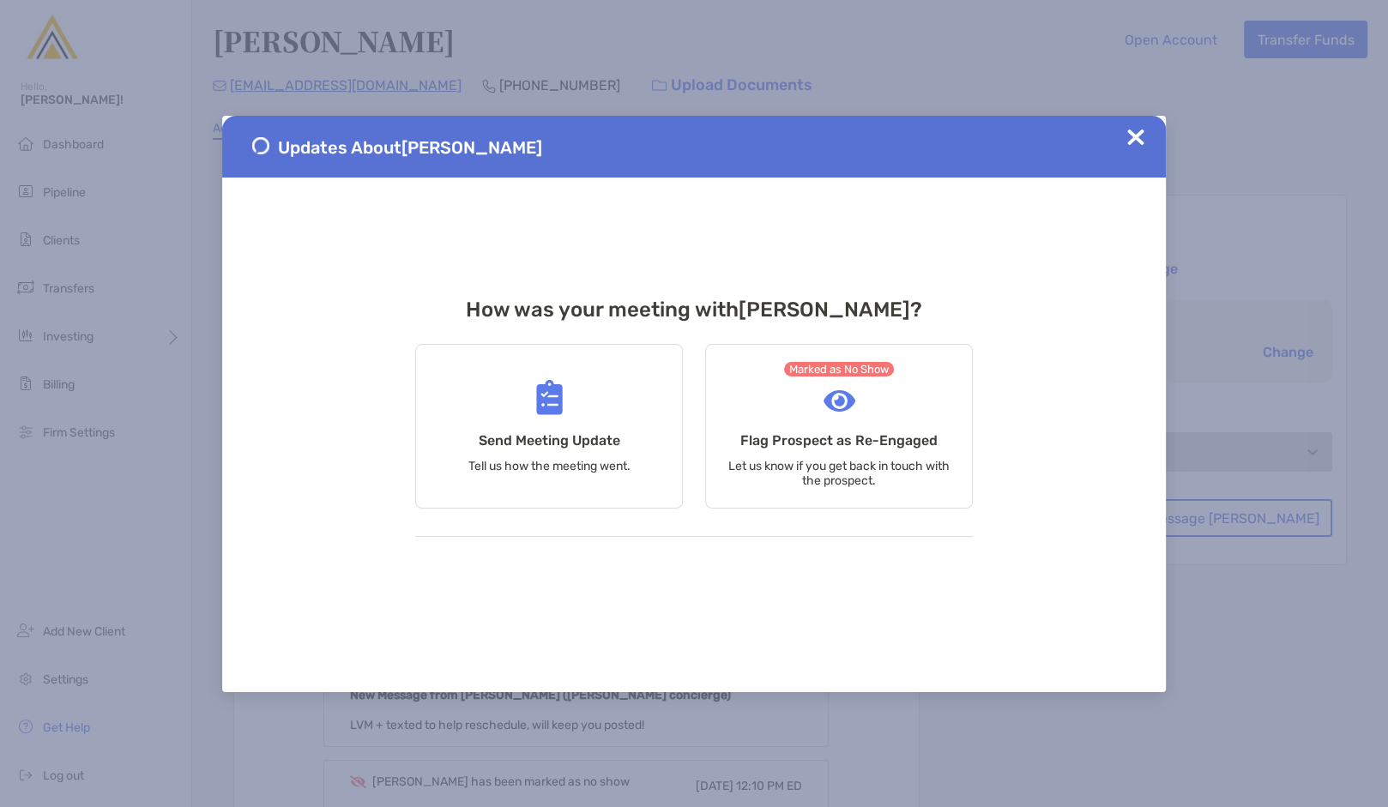
click at [1133, 137] on img at bounding box center [1135, 137] width 17 height 17
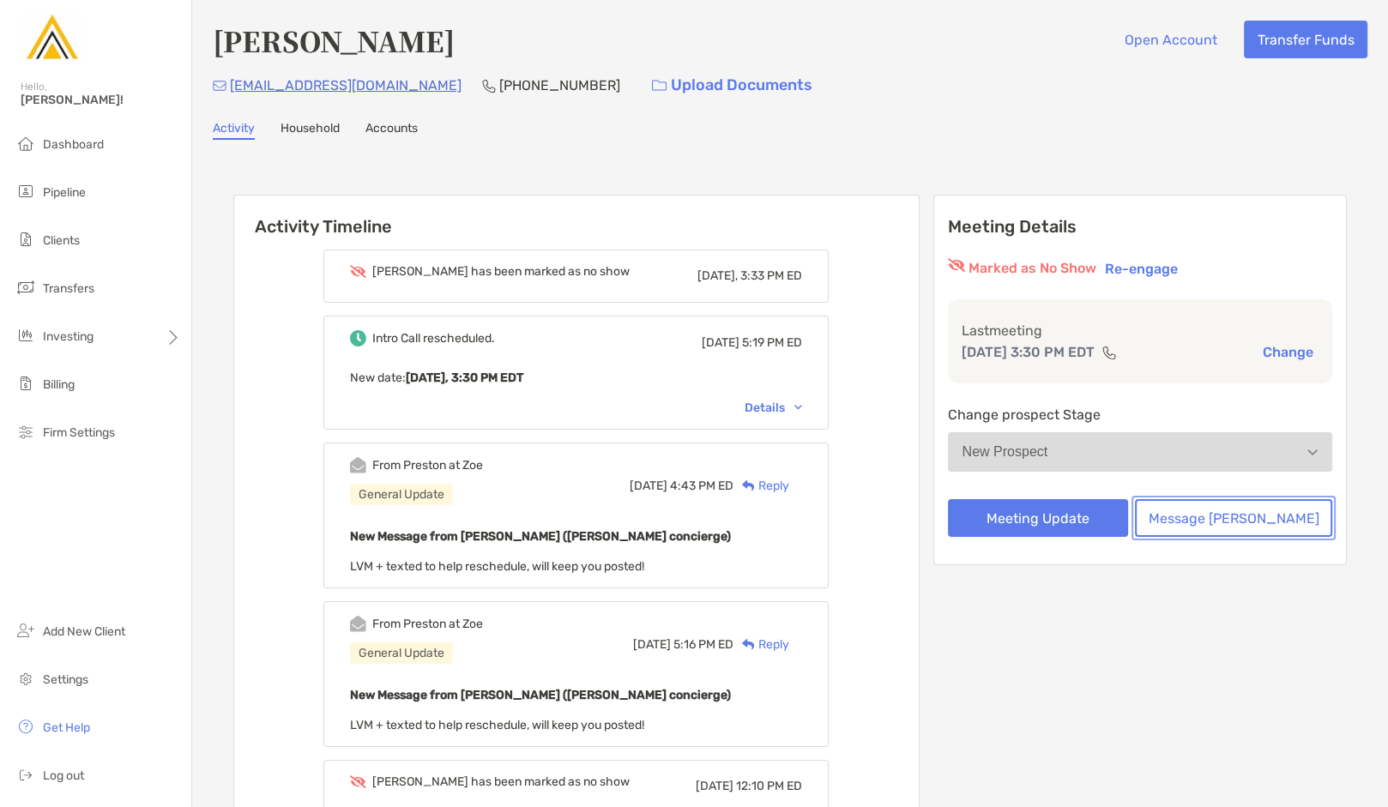
click at [1218, 514] on button "Message Zoe" at bounding box center [1233, 518] width 197 height 38
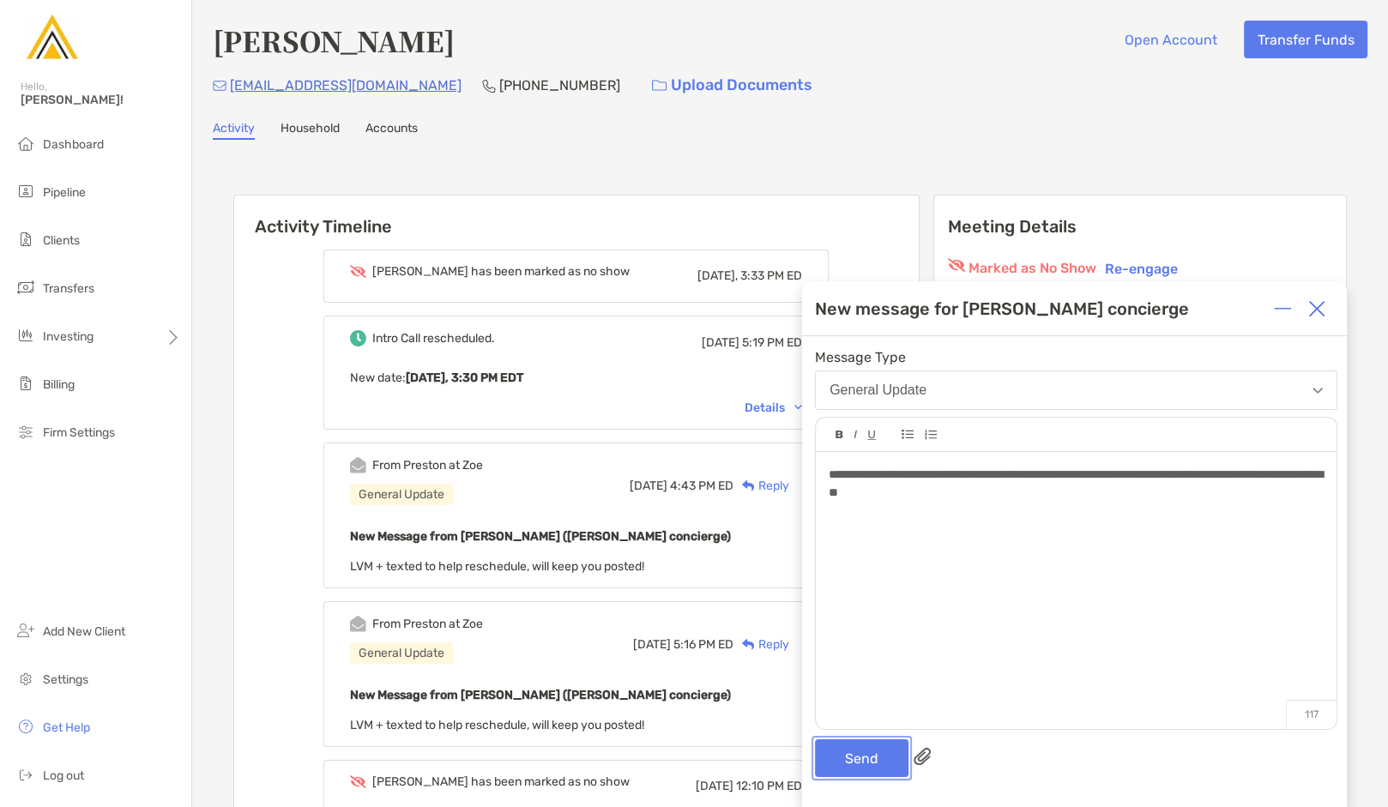
click at [851, 770] on button "Send" at bounding box center [862, 759] width 94 height 38
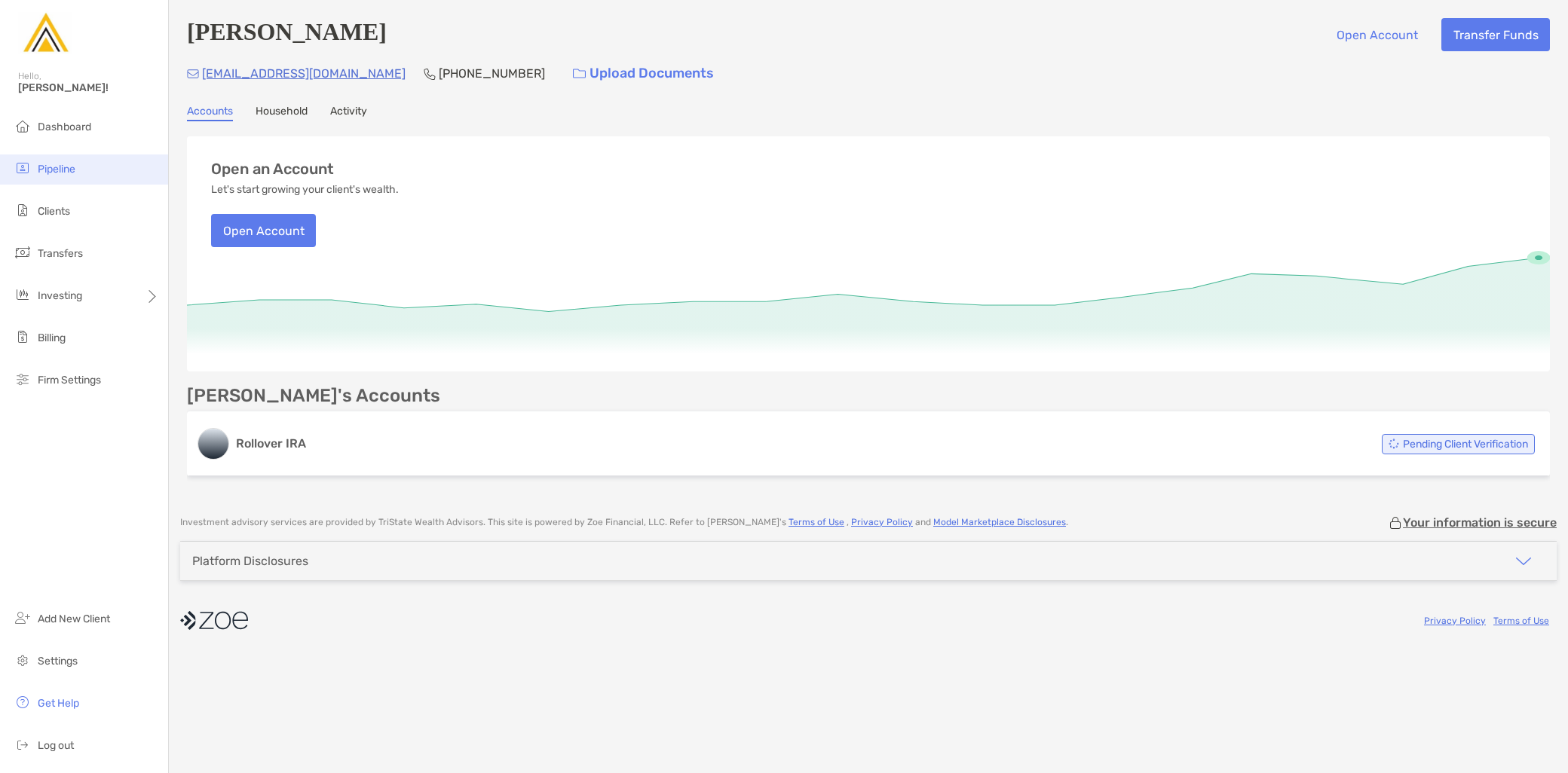
click at [92, 170] on li "Pipeline" at bounding box center [83, 170] width 168 height 30
